Goal: Task Accomplishment & Management: Use online tool/utility

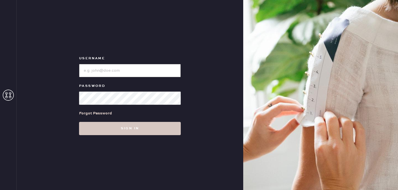
click at [150, 73] on input "loginName" at bounding box center [130, 70] width 102 height 13
type input "reformationsantamonica"
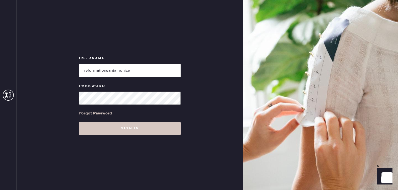
click at [79, 122] on button "Sign in" at bounding box center [130, 128] width 102 height 13
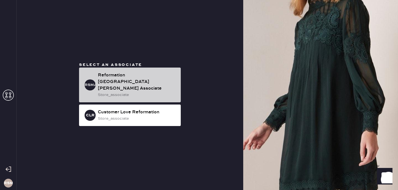
click at [138, 87] on div "Reformation [GEOGRAPHIC_DATA][PERSON_NAME] Associate" at bounding box center [137, 82] width 78 height 20
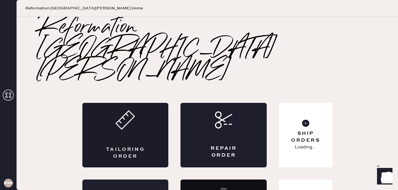
click at [129, 146] on div "Tailoring Order" at bounding box center [125, 153] width 42 height 14
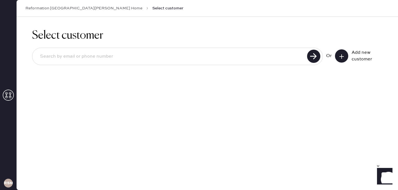
click at [226, 60] on input at bounding box center [171, 56] width 270 height 13
click at [306, 55] on div "[EMAIL_ADDRESS][DOMAIN_NAME]" at bounding box center [177, 56] width 291 height 17
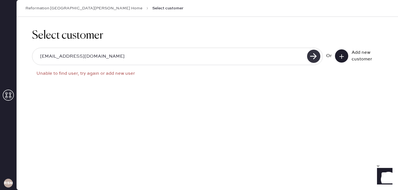
click at [312, 56] on use at bounding box center [313, 56] width 13 height 13
click at [314, 57] on use at bounding box center [313, 56] width 13 height 13
click at [241, 108] on div "Select customer [EMAIL_ADDRESS][DOMAIN_NAME] Or Add new customer" at bounding box center [207, 103] width 381 height 173
click at [310, 56] on use at bounding box center [313, 56] width 13 height 13
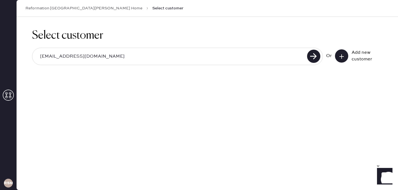
click at [269, 57] on input "[EMAIL_ADDRESS][DOMAIN_NAME]" at bounding box center [171, 56] width 270 height 13
type input "[EMAIL_ADDRESS][DOMAIN_NAME]"
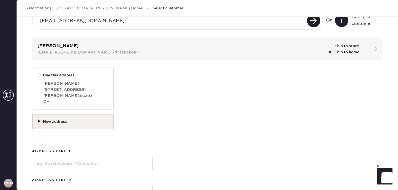
click at [72, 88] on div "[STREET_ADDRESS]" at bounding box center [75, 90] width 65 height 6
click at [37, 73] on input "Use this address" at bounding box center [37, 72] width 0 height 0
radio input "true"
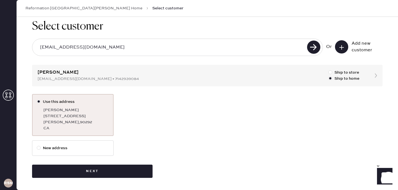
scroll to position [9, 0]
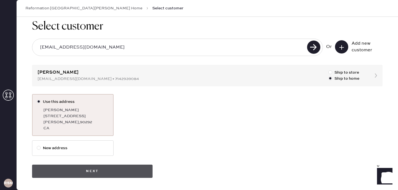
click at [119, 176] on button "Next" at bounding box center [92, 171] width 120 height 13
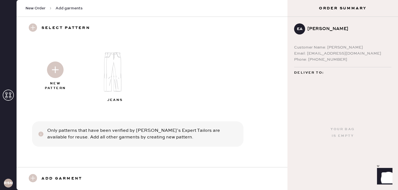
click at [57, 74] on img at bounding box center [55, 70] width 17 height 17
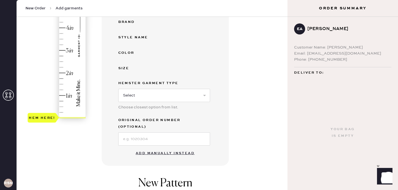
scroll to position [126, 0]
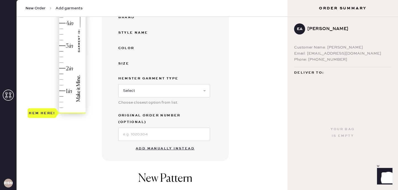
click at [159, 144] on button "Add manually instead" at bounding box center [164, 148] width 65 height 11
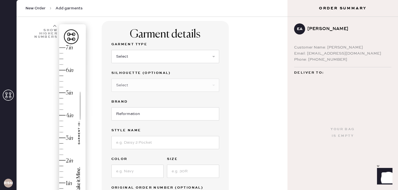
scroll to position [0, 0]
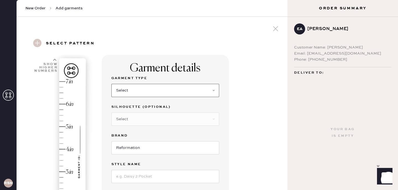
click at [148, 89] on select "Select Basic Skirt Jeans Leggings Pants Shorts Basic Sleeved Dress Basic Sleeve…" at bounding box center [165, 90] width 108 height 13
select select "8"
click at [137, 118] on select "Select Maxi Dress Midi Dress Mini Dress Other" at bounding box center [165, 119] width 108 height 13
select select "27"
click at [138, 147] on input "Reformation" at bounding box center [165, 147] width 108 height 13
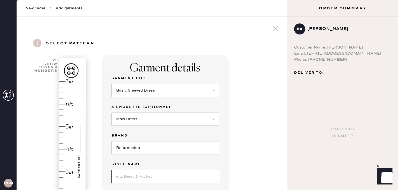
click at [141, 173] on input at bounding box center [165, 176] width 108 height 13
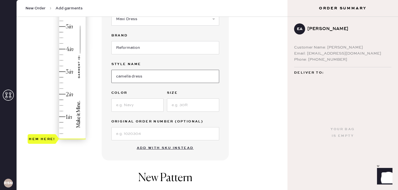
scroll to position [104, 0]
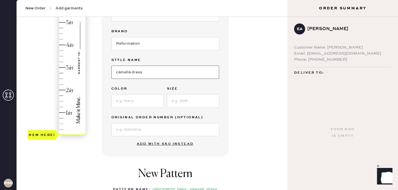
type input "camella dress"
click at [137, 97] on input at bounding box center [137, 100] width 52 height 13
type input "mahogany"
click at [182, 101] on input at bounding box center [193, 100] width 52 height 13
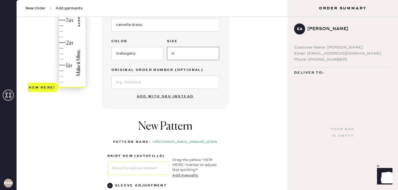
scroll to position [146, 0]
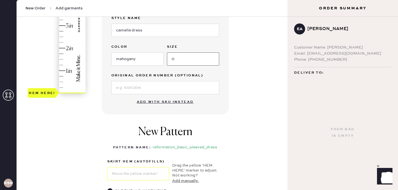
type input "0"
type input "2.5"
click at [62, 37] on div "Hem here!" at bounding box center [57, 14] width 59 height 163
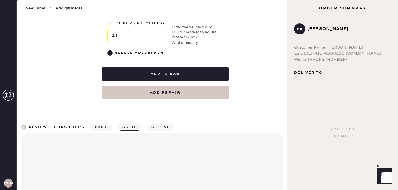
scroll to position [316, 0]
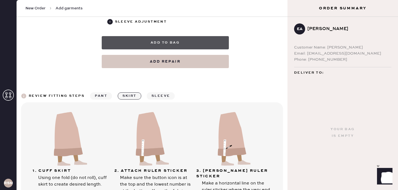
click at [162, 43] on button "Add to bag" at bounding box center [165, 42] width 127 height 13
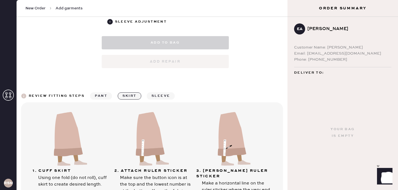
select select "8"
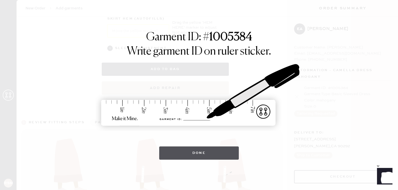
click at [197, 154] on button "Done" at bounding box center [199, 153] width 80 height 13
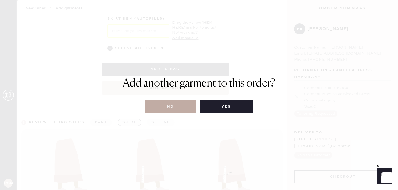
click at [181, 108] on button "No" at bounding box center [170, 106] width 51 height 13
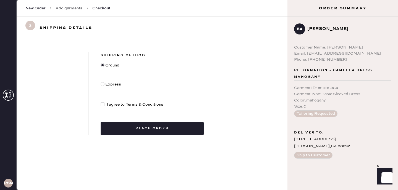
click at [101, 102] on div at bounding box center [104, 105] width 6 height 6
click at [101, 102] on input "I agree to Terms & Conditions" at bounding box center [101, 102] width 0 height 0
checkbox input "true"
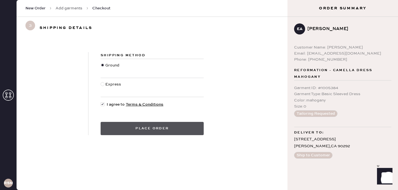
click at [122, 128] on button "Place order" at bounding box center [152, 128] width 103 height 13
